Goal: Information Seeking & Learning: Obtain resource

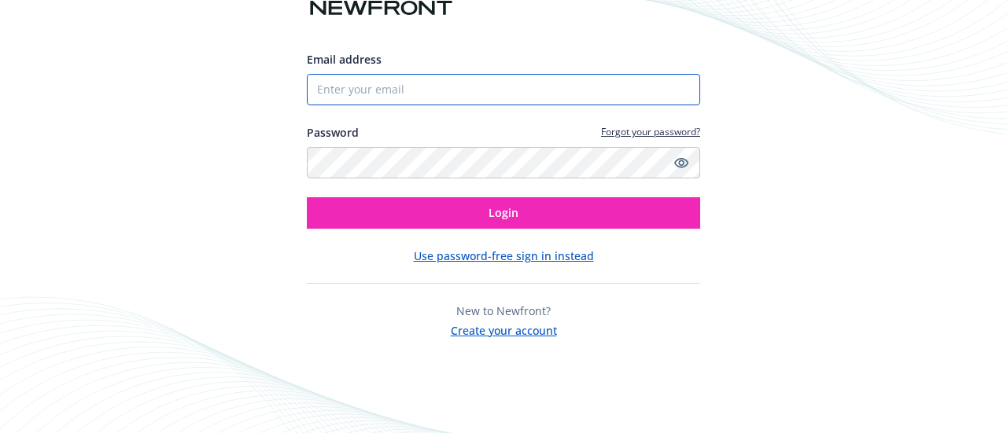
click at [406, 87] on input "Email address" at bounding box center [503, 89] width 393 height 31
click at [495, 93] on input "Email address" at bounding box center [503, 89] width 393 height 31
click at [679, 89] on keeper-lock "Open Keeper Popup" at bounding box center [681, 89] width 19 height 19
click at [546, 256] on button "Use password-free sign in instead" at bounding box center [504, 256] width 180 height 17
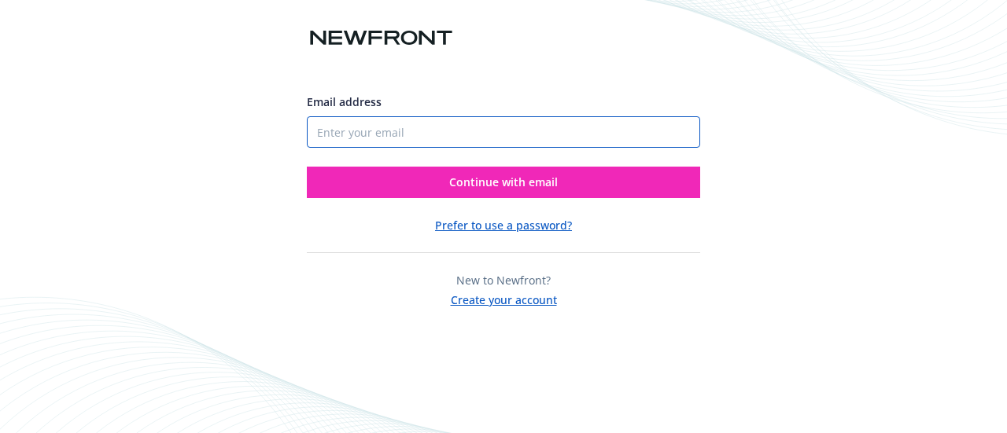
click at [425, 131] on input "Email address" at bounding box center [503, 131] width 393 height 31
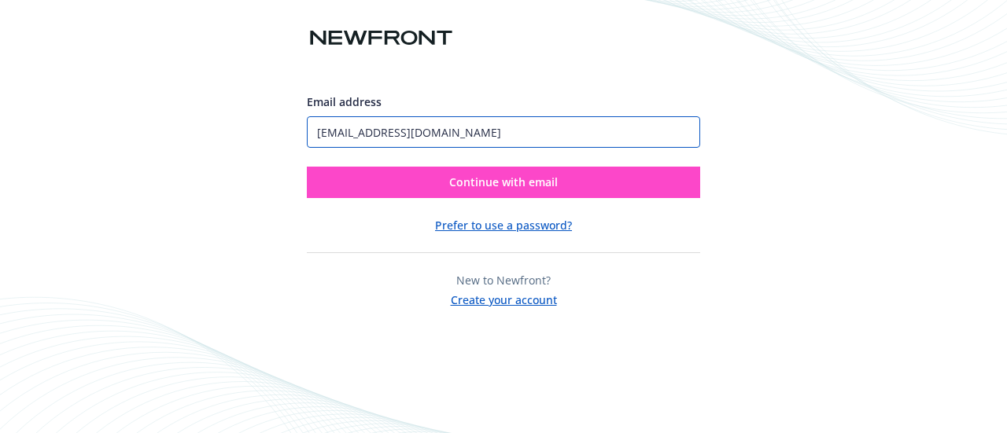
type input "nheyn@dynatronsoftware.com"
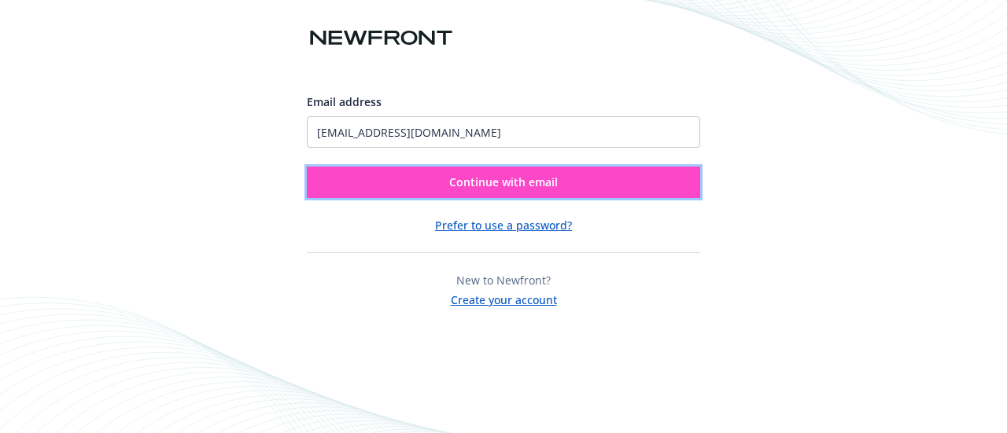
click at [486, 186] on span "Continue with email" at bounding box center [503, 182] width 109 height 15
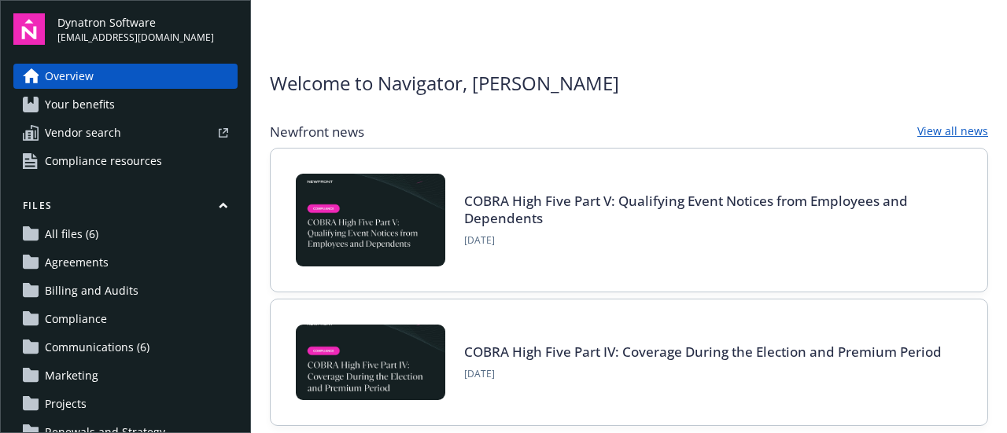
click at [53, 112] on span "Your benefits" at bounding box center [80, 104] width 70 height 25
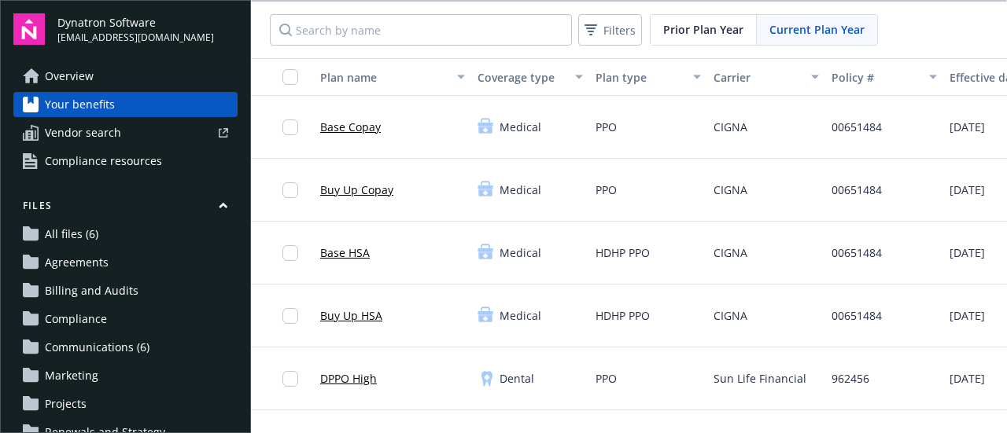
click at [74, 238] on span "All files (6)" at bounding box center [71, 234] width 53 height 25
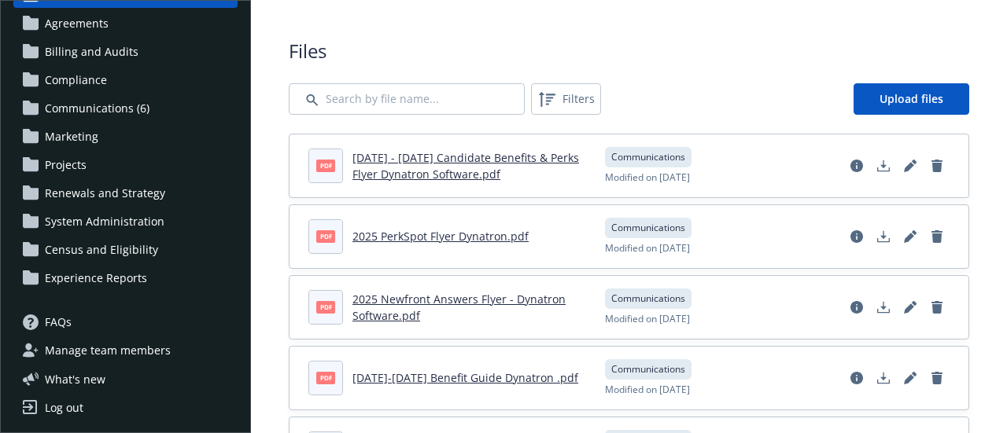
scroll to position [153, 0]
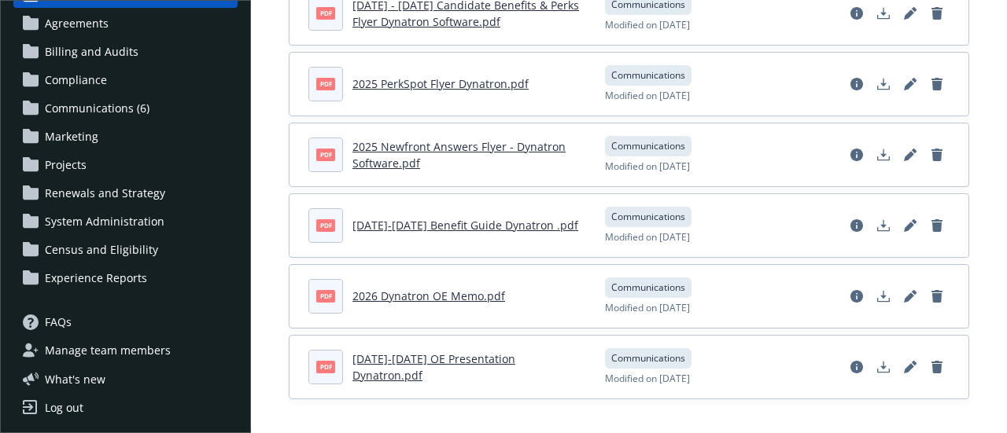
click at [76, 230] on span "System Administration" at bounding box center [105, 221] width 120 height 25
